Goal: Task Accomplishment & Management: Use online tool/utility

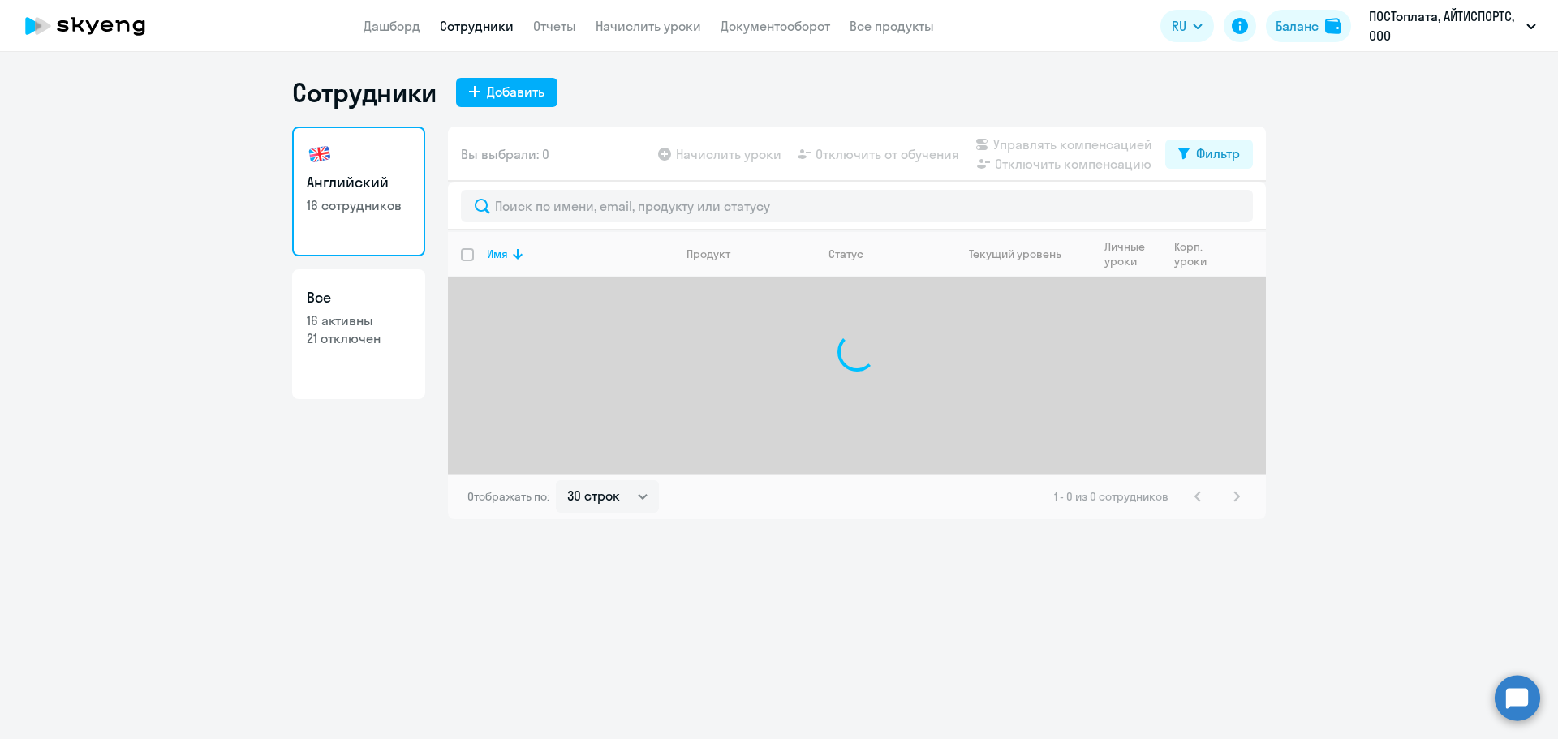
select select "30"
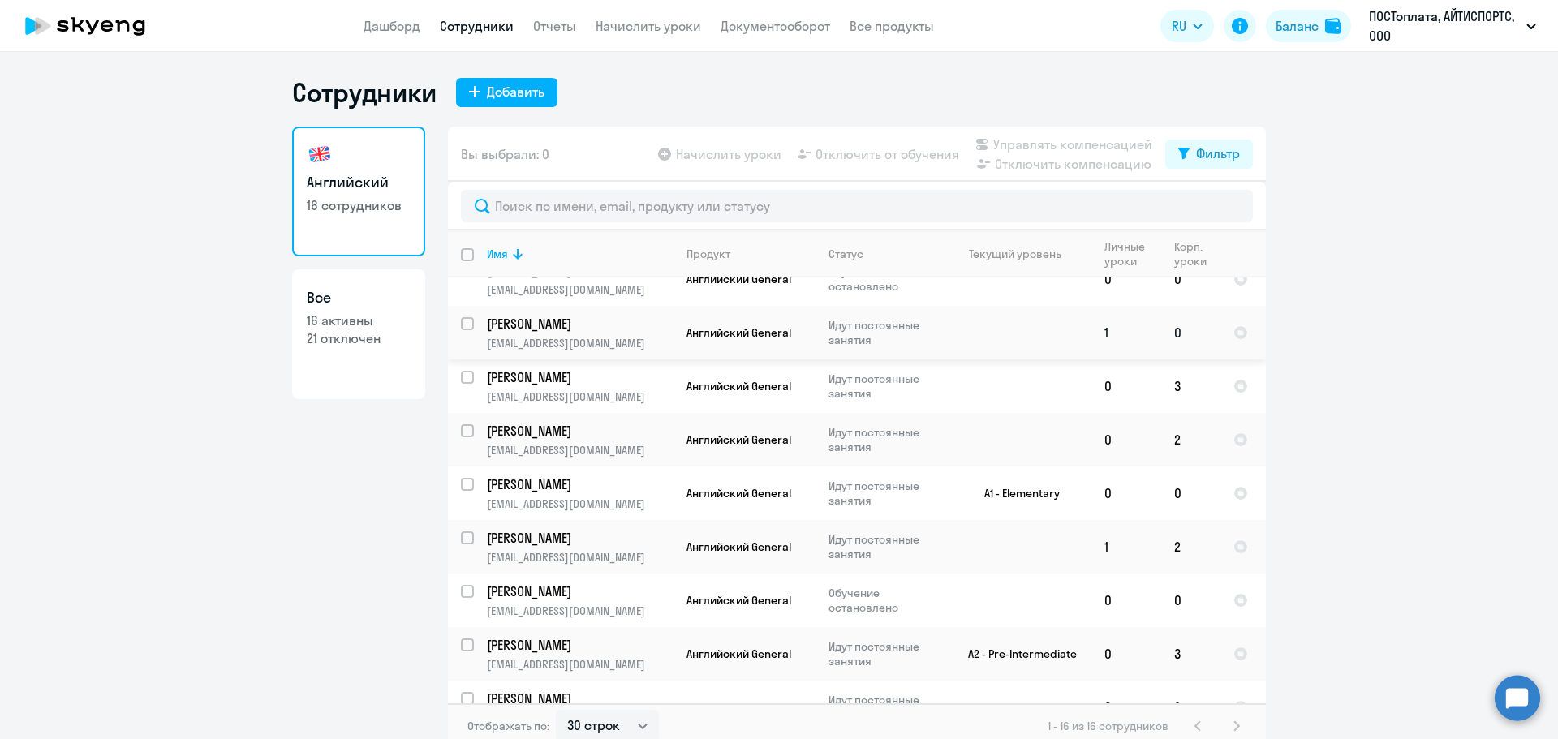
scroll to position [162, 0]
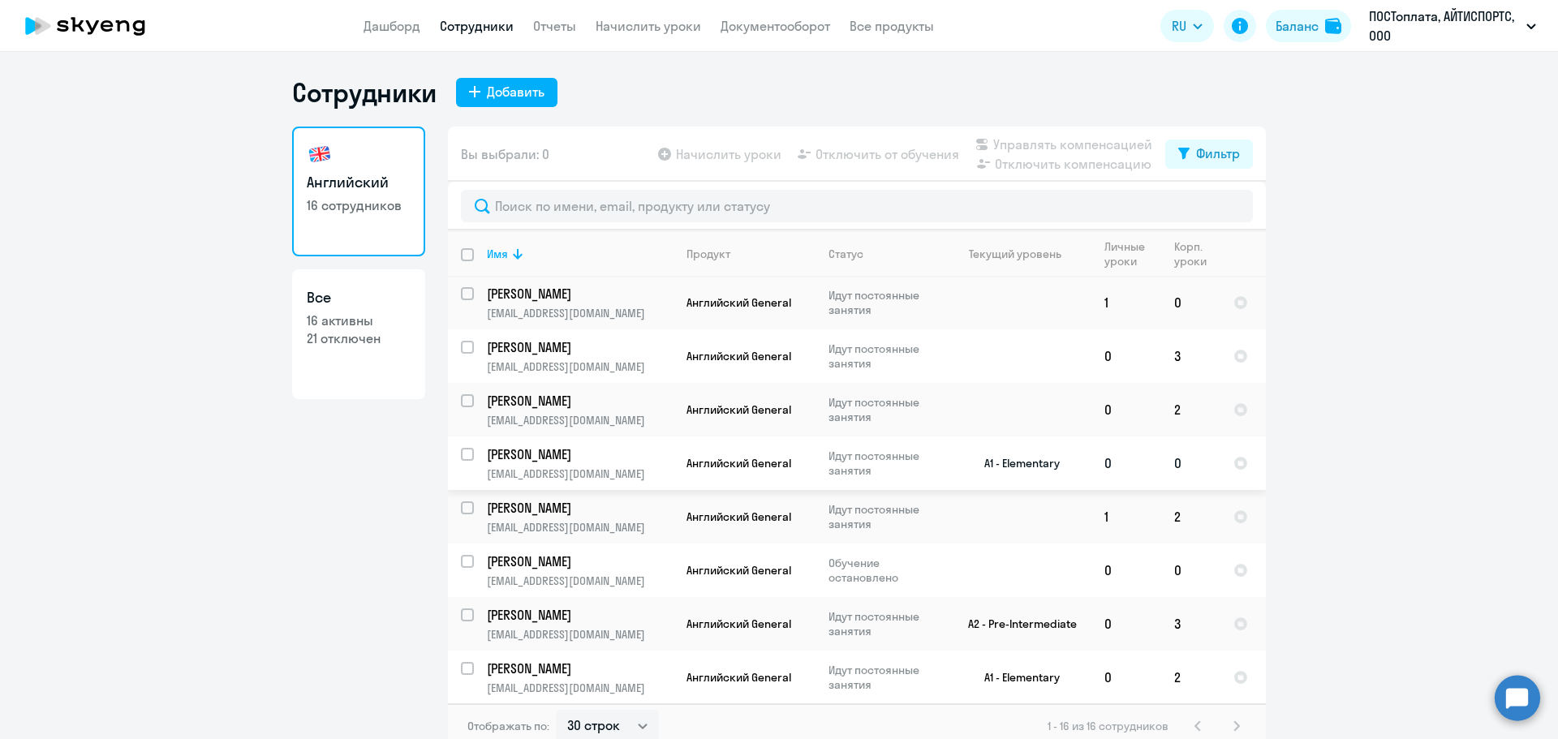
click at [461, 458] on input "select row 38633101" at bounding box center [477, 464] width 32 height 32
checkbox input "true"
click at [723, 159] on span "Начислить уроки" at bounding box center [728, 153] width 105 height 19
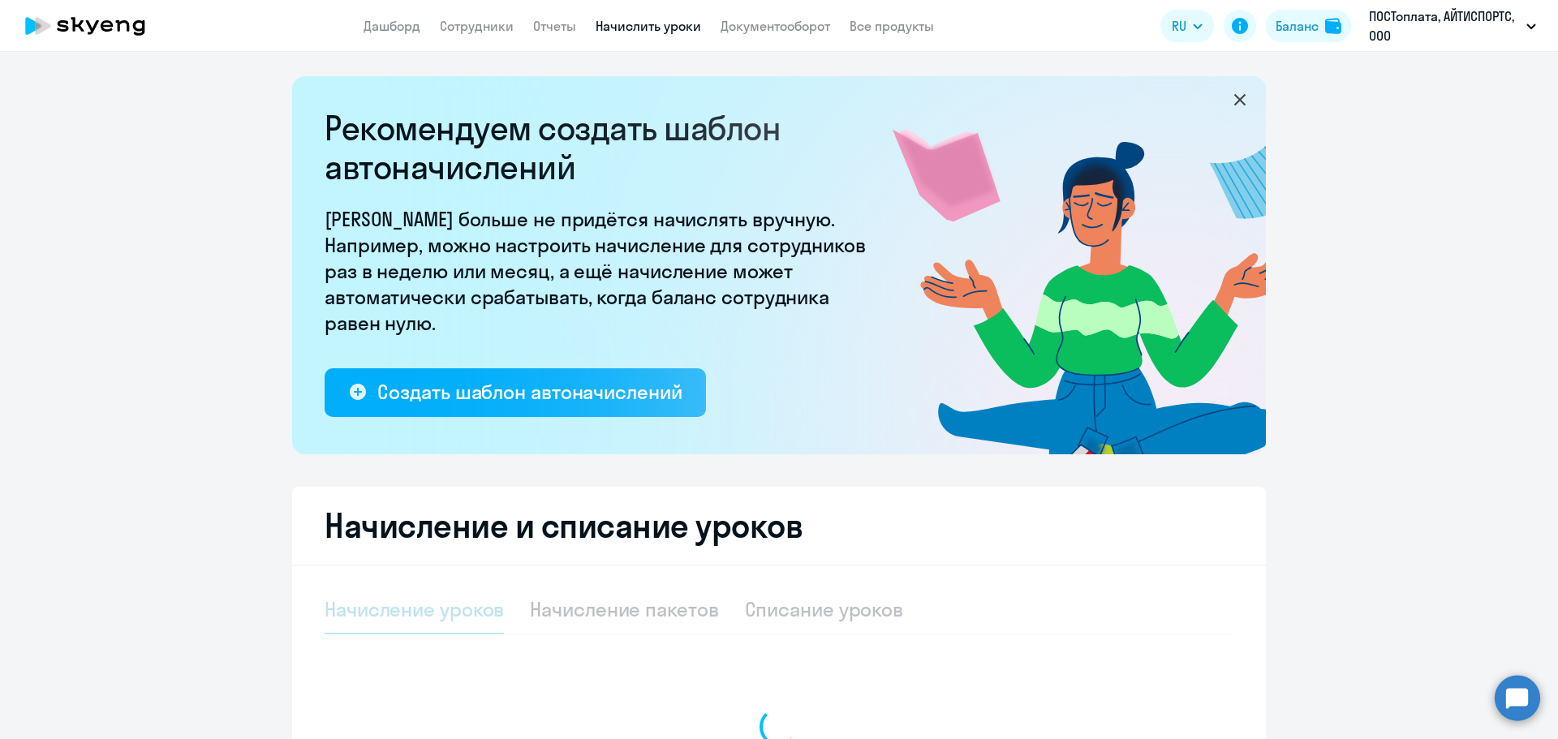
select select "10"
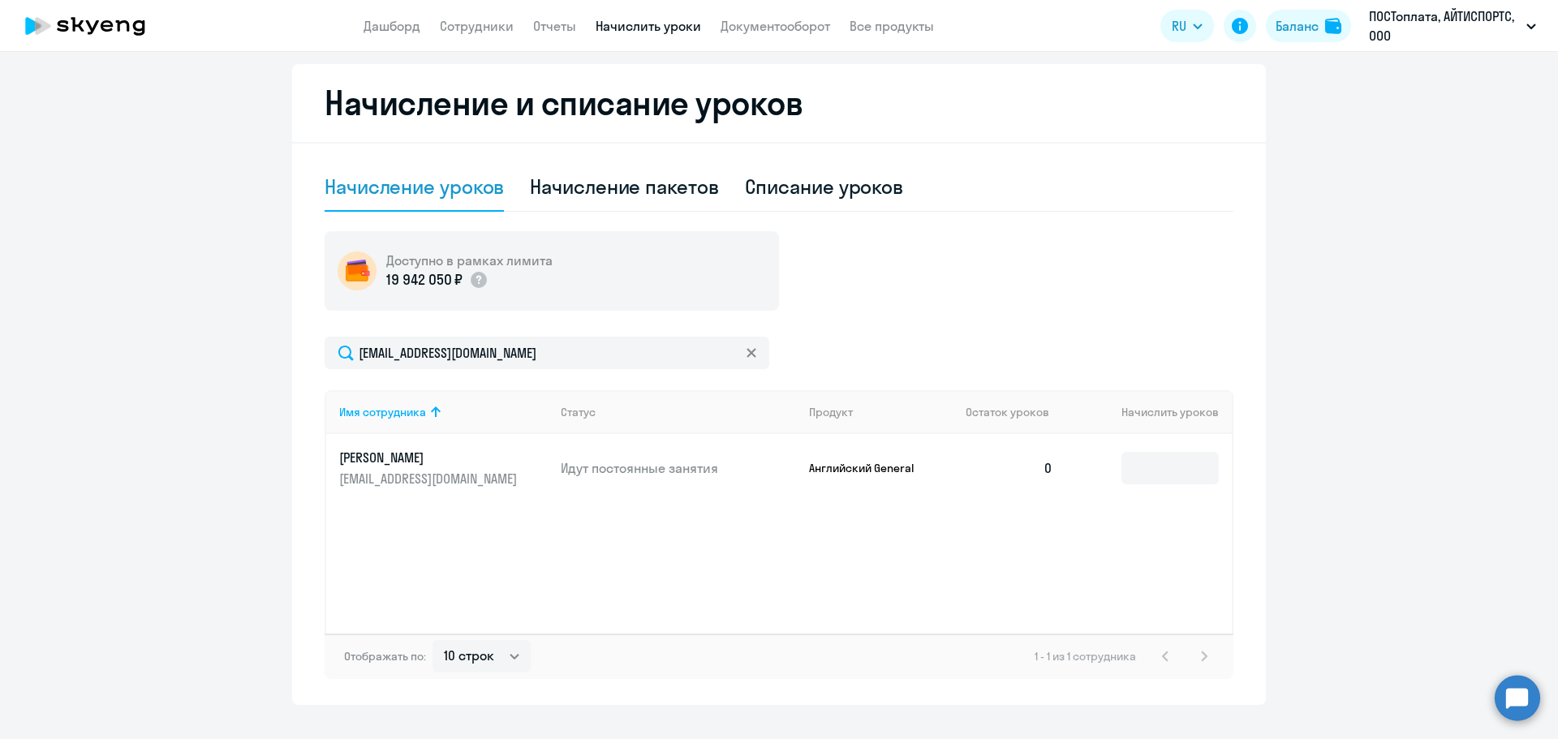
scroll to position [454, 0]
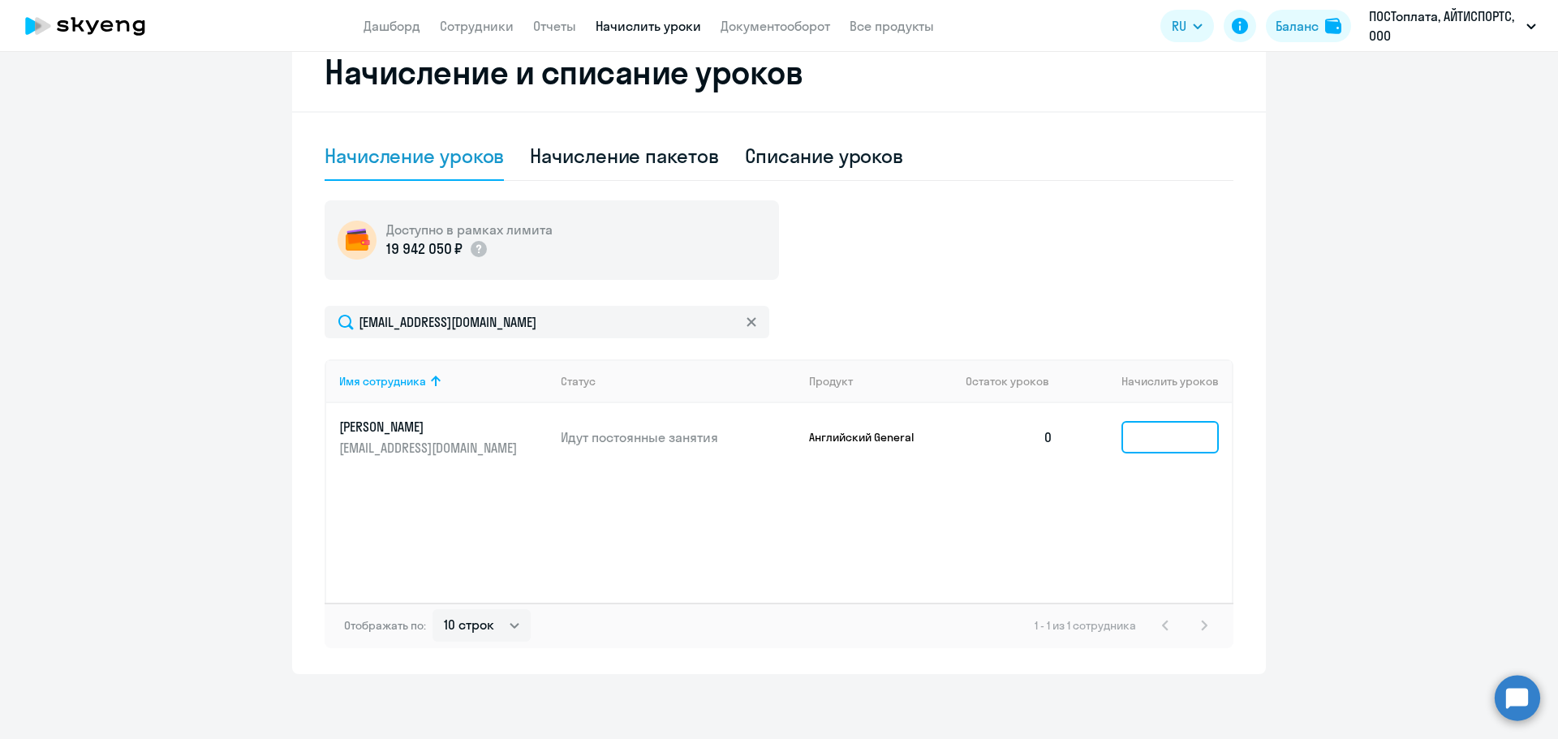
click at [1184, 433] on input at bounding box center [1170, 437] width 97 height 32
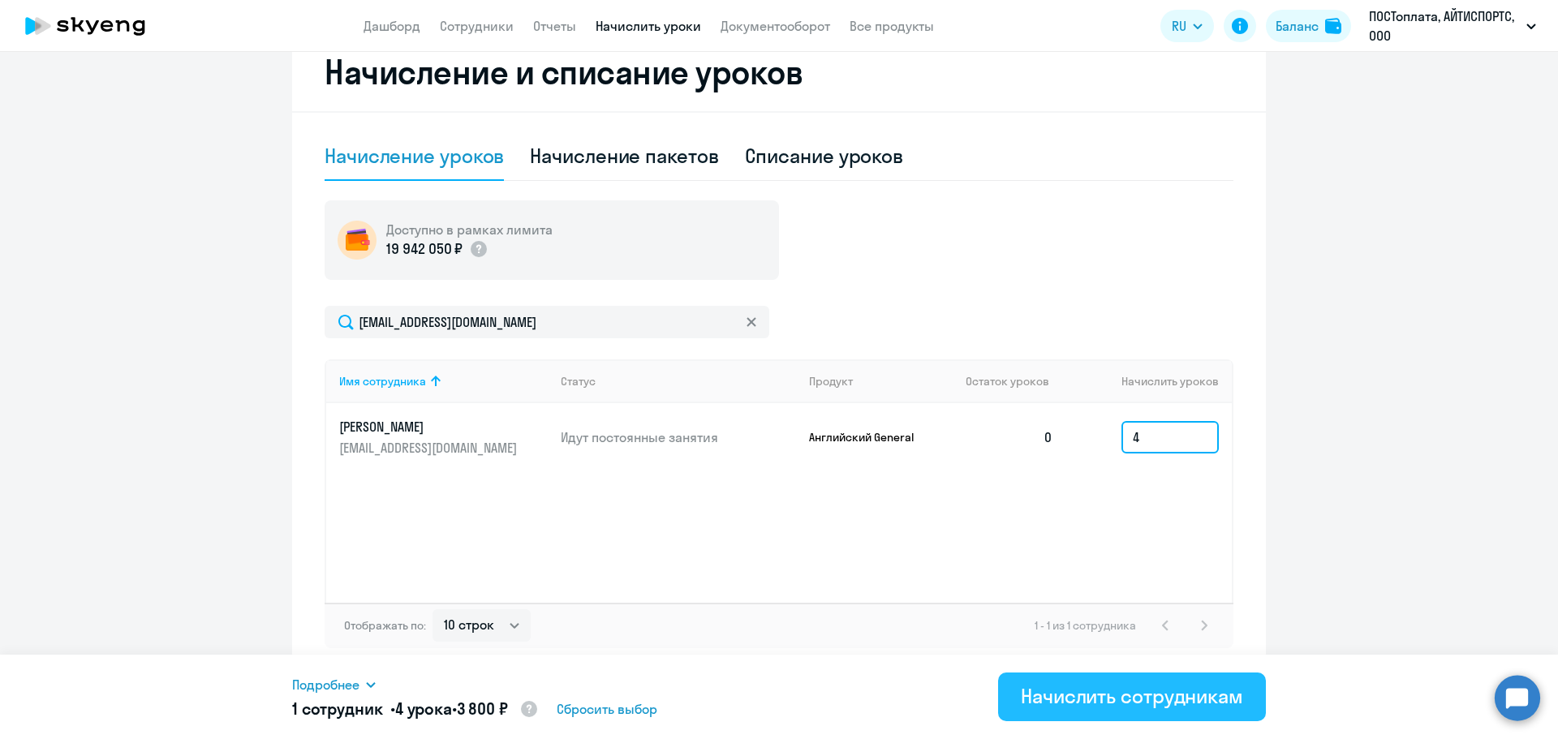
type input "4"
click at [1133, 700] on div "Начислить сотрудникам" at bounding box center [1132, 696] width 222 height 26
